Goal: Task Accomplishment & Management: Manage account settings

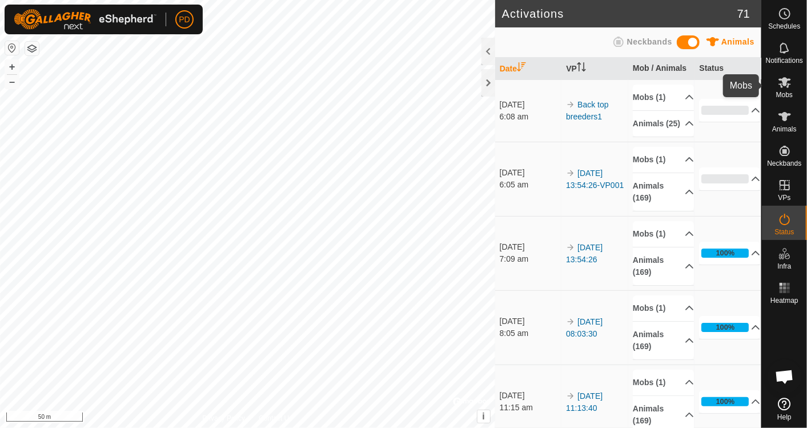
click at [787, 83] on icon at bounding box center [785, 82] width 14 height 14
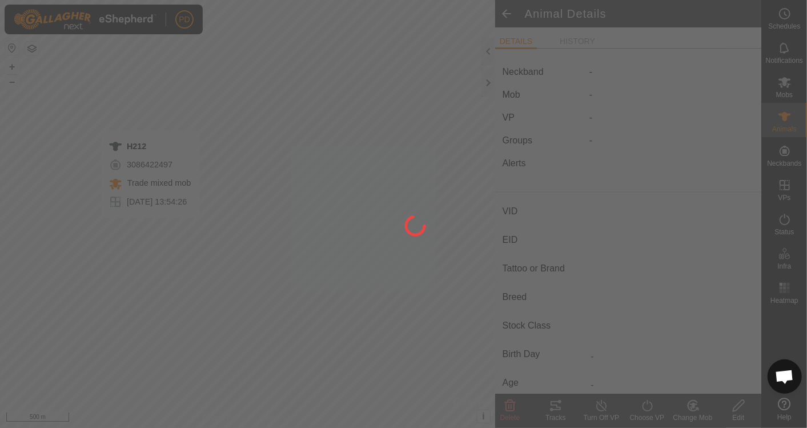
type input "H212"
type input "-"
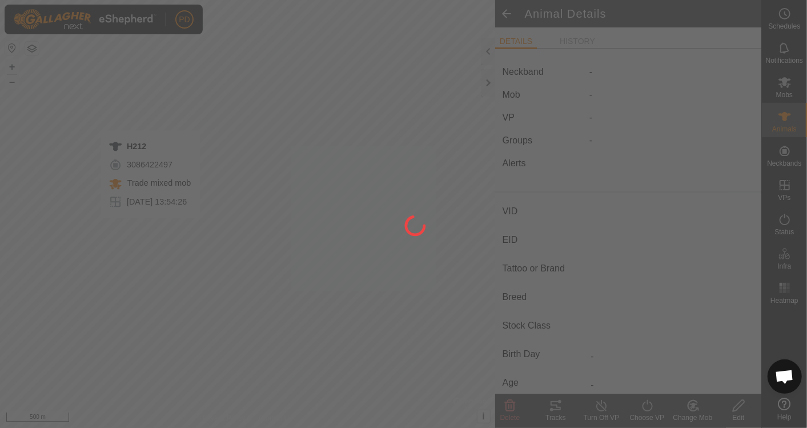
type input "-"
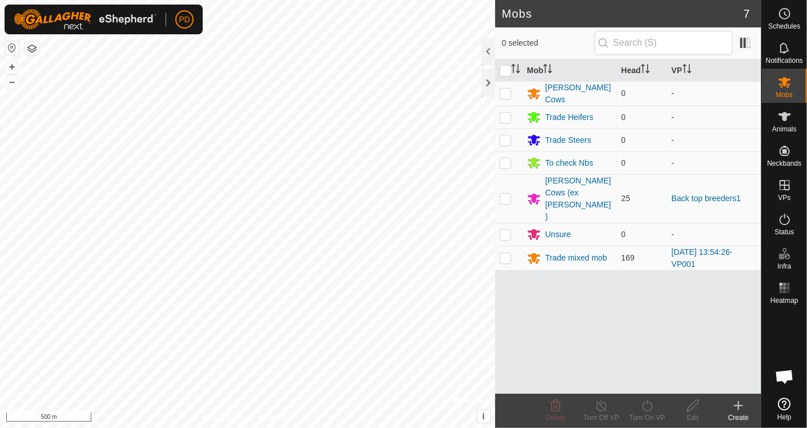
scroll to position [3472, 0]
